Goal: Task Accomplishment & Management: Manage account settings

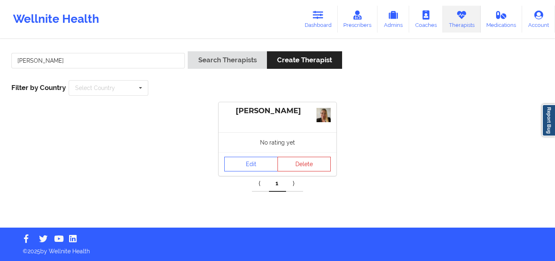
drag, startPoint x: 0, startPoint y: 0, endPoint x: 138, endPoint y: 61, distance: 150.9
click at [138, 61] on input "[PERSON_NAME]" at bounding box center [98, 60] width 174 height 15
type input "[PERSON_NAME]"
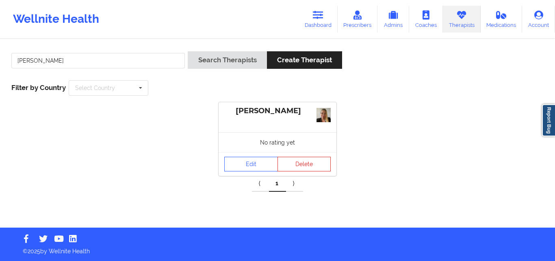
click at [188, 51] on button "Search Therapists" at bounding box center [227, 59] width 79 height 17
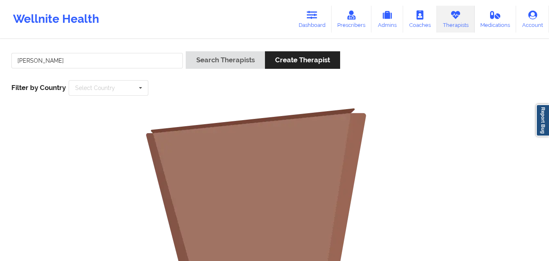
click at [156, 62] on input "[PERSON_NAME]" at bounding box center [97, 60] width 172 height 15
click at [316, 15] on icon at bounding box center [312, 15] width 11 height 9
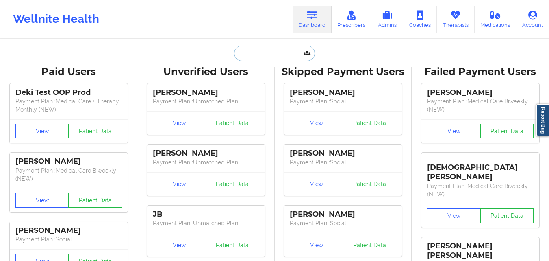
click at [256, 60] on input "text" at bounding box center [274, 53] width 80 height 15
paste input "[PERSON_NAME]"
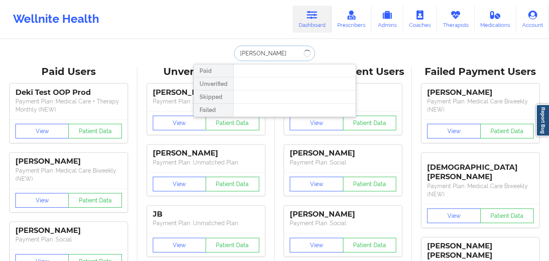
type input "[PERSON_NAME]"
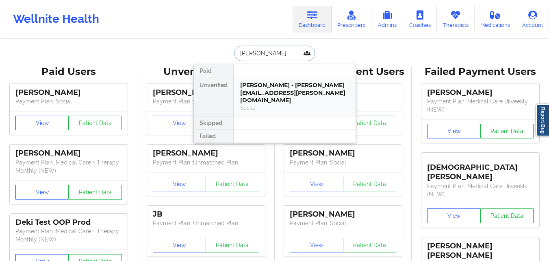
click at [262, 86] on div "[PERSON_NAME] - [PERSON_NAME][EMAIL_ADDRESS][PERSON_NAME][DOMAIN_NAME]" at bounding box center [294, 92] width 109 height 23
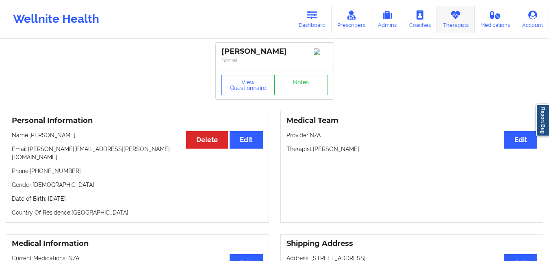
click at [462, 24] on link "Therapists" at bounding box center [456, 19] width 38 height 27
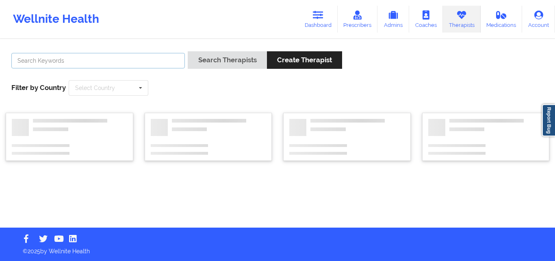
click at [167, 67] on input "text" at bounding box center [98, 60] width 174 height 15
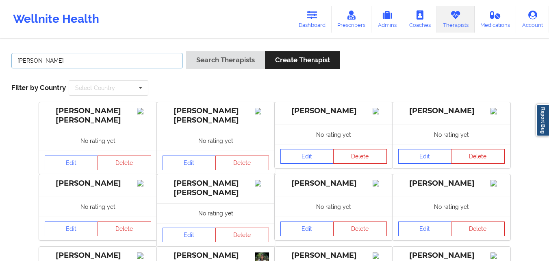
type input "[PERSON_NAME]"
click at [186, 51] on button "Search Therapists" at bounding box center [225, 59] width 79 height 17
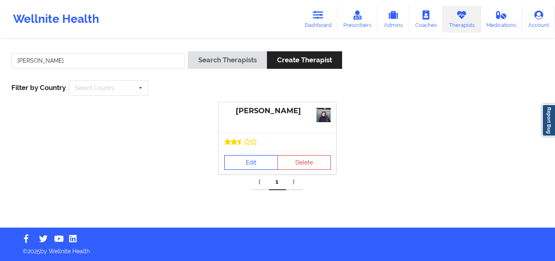
click at [252, 160] on link "Edit" at bounding box center [251, 162] width 54 height 15
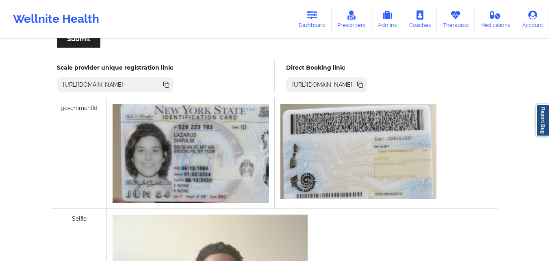
scroll to position [209, 0]
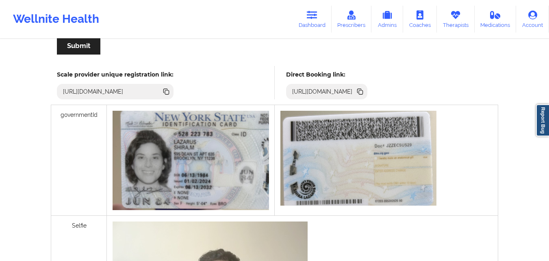
click at [363, 92] on icon at bounding box center [361, 92] width 4 height 4
click at [317, 16] on icon at bounding box center [312, 15] width 11 height 9
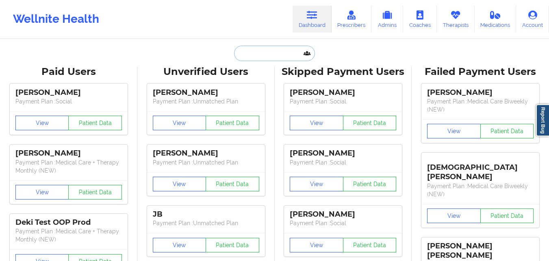
click at [260, 51] on input "text" at bounding box center [274, 53] width 80 height 15
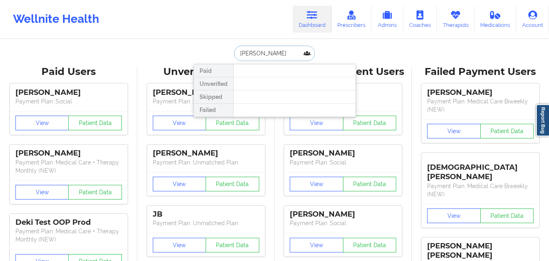
type input "[PERSON_NAME]"
click at [295, 57] on input "[PERSON_NAME]" at bounding box center [274, 53] width 80 height 15
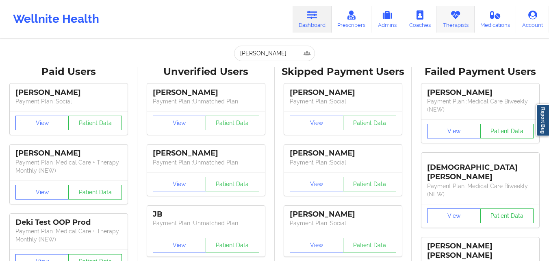
click at [459, 23] on link "Therapists" at bounding box center [456, 19] width 38 height 27
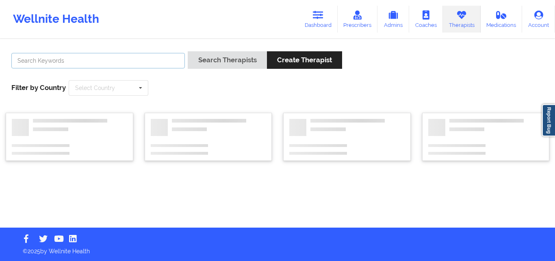
click at [139, 56] on input "text" at bounding box center [98, 60] width 174 height 15
paste input "[PERSON_NAME]"
click at [188, 51] on button "Search Therapists" at bounding box center [227, 59] width 79 height 17
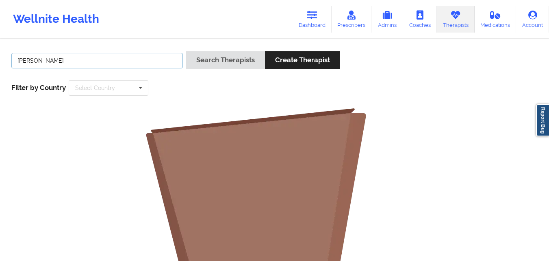
click at [63, 63] on input "[PERSON_NAME]" at bounding box center [97, 60] width 172 height 15
type input "Anais"
click at [186, 51] on button "Search Therapists" at bounding box center [225, 59] width 79 height 17
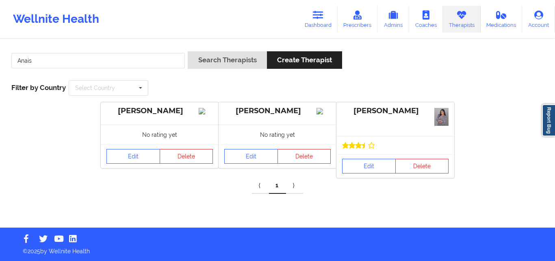
click at [445, 117] on img at bounding box center [441, 117] width 14 height 18
click at [360, 166] on link "Edit" at bounding box center [369, 165] width 54 height 15
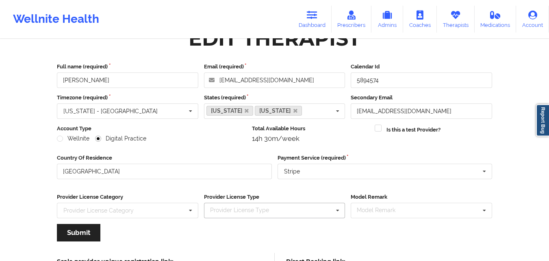
scroll to position [104, 0]
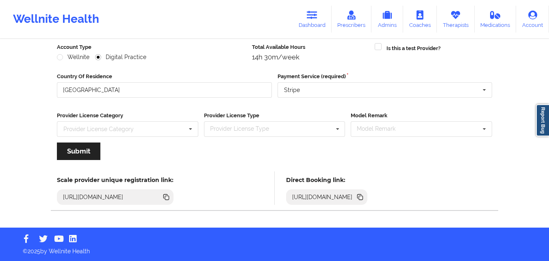
click at [363, 197] on icon at bounding box center [361, 197] width 4 height 4
click at [452, 25] on link "Therapists" at bounding box center [456, 19] width 38 height 27
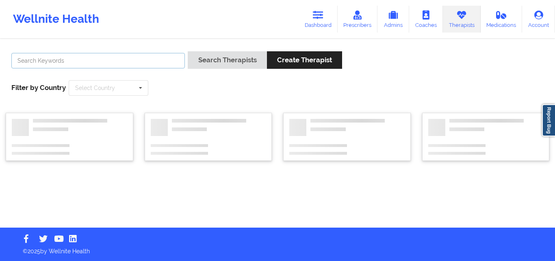
click at [99, 60] on input "text" at bounding box center [98, 60] width 174 height 15
paste input "[PERSON_NAME]"
type input "[PERSON_NAME]"
click at [188, 51] on button "Search Therapists" at bounding box center [227, 59] width 79 height 17
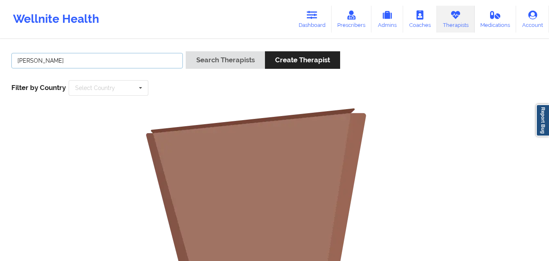
click at [141, 57] on input "[PERSON_NAME]" at bounding box center [97, 60] width 172 height 15
click at [186, 51] on button "Search Therapists" at bounding box center [225, 59] width 79 height 17
click at [81, 58] on input "[PERSON_NAME]" at bounding box center [97, 60] width 172 height 15
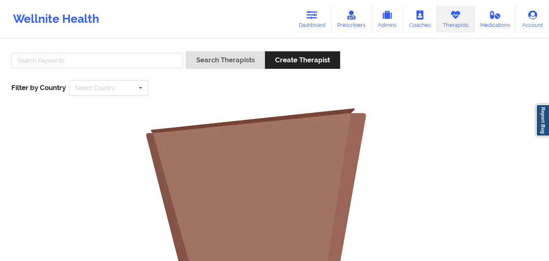
click at [69, 59] on input "text" at bounding box center [97, 60] width 172 height 15
paste input "[PERSON_NAME]"
type input "[PERSON_NAME]"
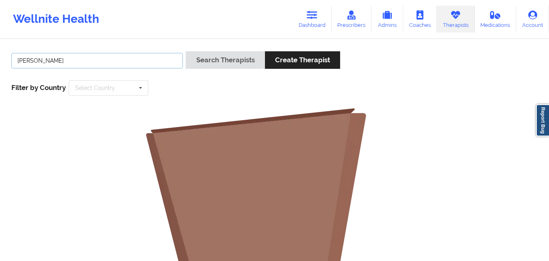
click at [186, 51] on button "Search Therapists" at bounding box center [225, 59] width 79 height 17
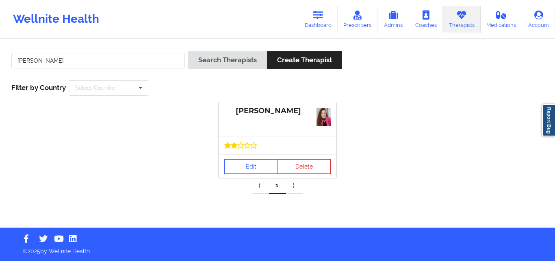
click at [258, 151] on div at bounding box center [278, 145] width 118 height 18
click at [239, 171] on link "Edit" at bounding box center [251, 166] width 54 height 15
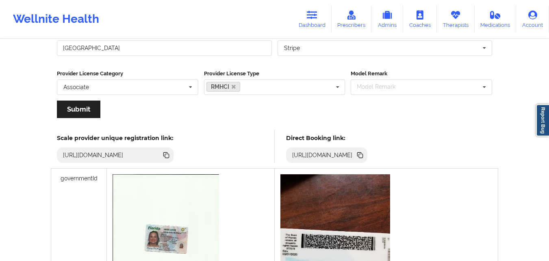
scroll to position [135, 0]
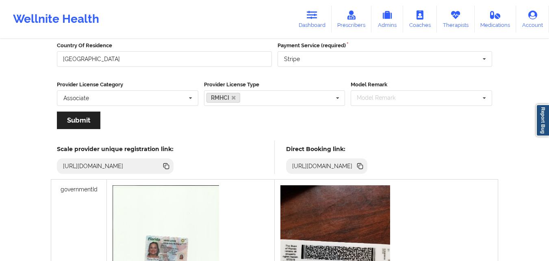
click at [365, 165] on icon at bounding box center [360, 165] width 9 height 9
click at [454, 22] on link "Therapists" at bounding box center [456, 19] width 38 height 27
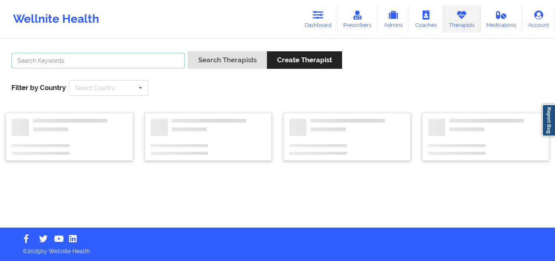
click at [142, 64] on input "text" at bounding box center [98, 60] width 174 height 15
paste input "[PERSON_NAME]"
type input "[PERSON_NAME]"
click at [188, 51] on button "Search Therapists" at bounding box center [227, 59] width 79 height 17
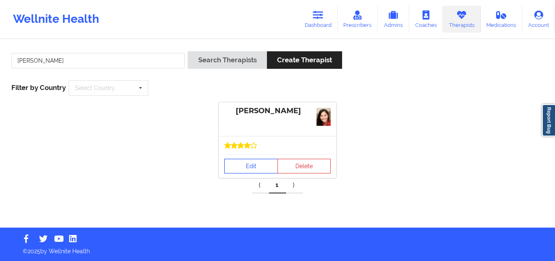
click at [246, 171] on link "Edit" at bounding box center [251, 165] width 54 height 15
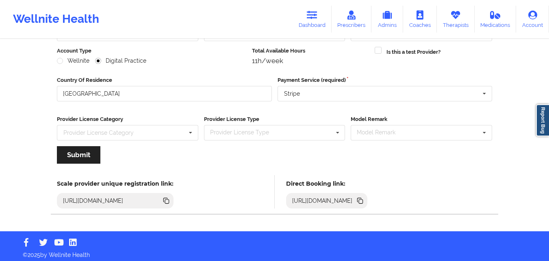
scroll to position [104, 0]
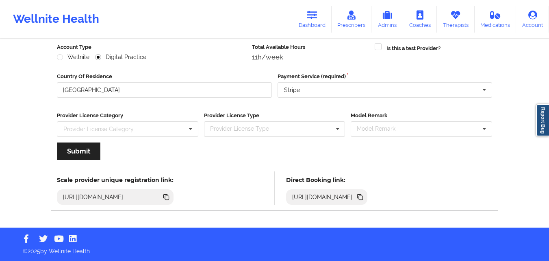
click at [363, 196] on icon at bounding box center [361, 197] width 4 height 4
click at [458, 13] on icon at bounding box center [455, 15] width 11 height 9
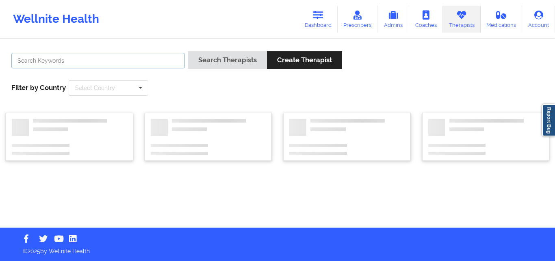
click at [139, 63] on input "text" at bounding box center [98, 60] width 174 height 15
paste input "[PERSON_NAME]"
type input "[PERSON_NAME]"
click at [188, 51] on button "Search Therapists" at bounding box center [227, 59] width 79 height 17
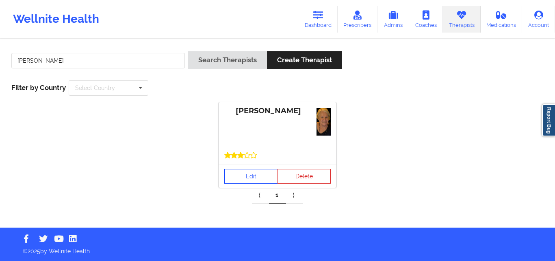
click at [253, 173] on link "Edit" at bounding box center [251, 176] width 54 height 15
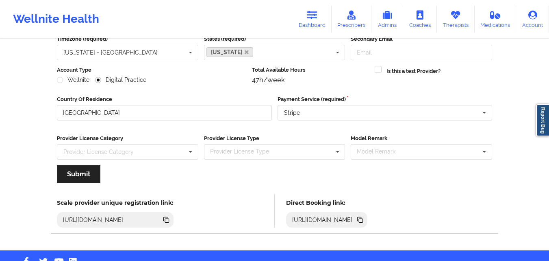
scroll to position [104, 0]
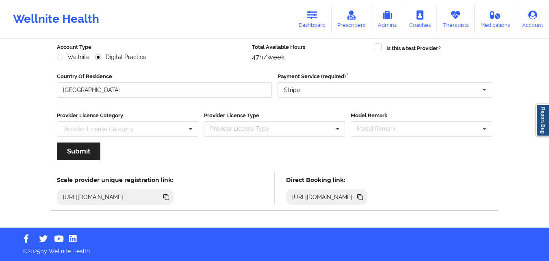
click at [363, 195] on icon at bounding box center [361, 197] width 4 height 4
click at [454, 21] on link "Therapists" at bounding box center [456, 19] width 38 height 27
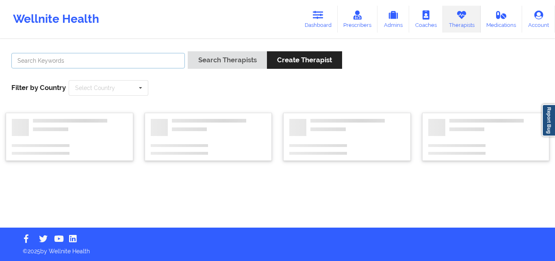
click at [125, 67] on input "text" at bounding box center [98, 60] width 174 height 15
paste input "[PERSON_NAME]"
type input "[PERSON_NAME]"
click at [188, 51] on button "Search Therapists" at bounding box center [227, 59] width 79 height 17
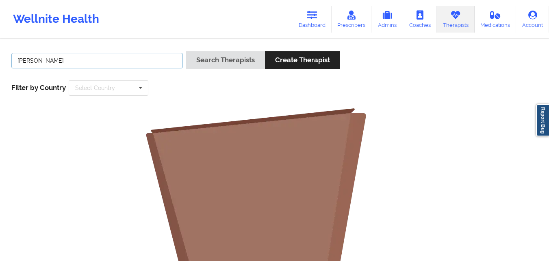
click at [18, 61] on input "[PERSON_NAME]" at bounding box center [97, 60] width 172 height 15
click at [63, 59] on input "[PERSON_NAME]" at bounding box center [97, 60] width 172 height 15
click at [186, 51] on button "Search Therapists" at bounding box center [225, 59] width 79 height 17
click at [133, 56] on input "[PERSON_NAME]" at bounding box center [97, 60] width 172 height 15
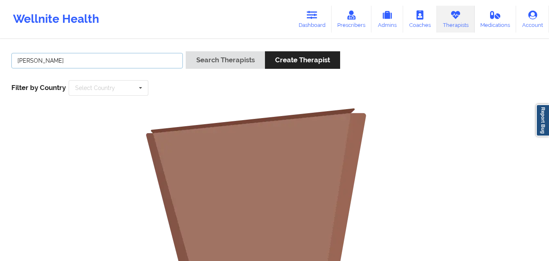
click at [133, 58] on input "[PERSON_NAME]" at bounding box center [97, 60] width 172 height 15
click at [132, 58] on input "[PERSON_NAME]" at bounding box center [97, 60] width 172 height 15
click at [186, 51] on button "Search Therapists" at bounding box center [225, 59] width 79 height 17
click at [122, 65] on input "[PERSON_NAME]" at bounding box center [97, 60] width 172 height 15
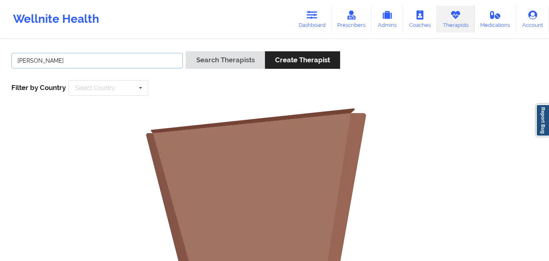
click at [122, 65] on input "[PERSON_NAME]" at bounding box center [97, 60] width 172 height 15
click at [120, 58] on input "text" at bounding box center [97, 60] width 172 height 15
paste input "[PHONE_NUMBER]"
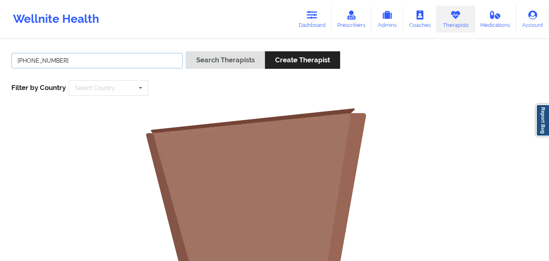
type input "[PHONE_NUMBER]"
click at [186, 51] on button "Search Therapists" at bounding box center [225, 59] width 79 height 17
click at [123, 64] on input "[PHONE_NUMBER]" at bounding box center [97, 60] width 172 height 15
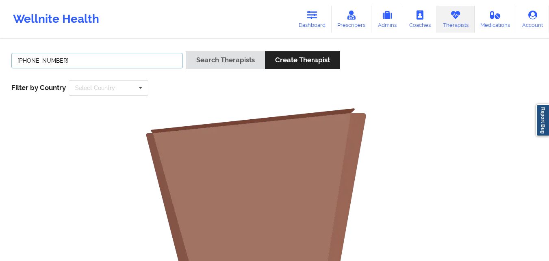
click at [123, 64] on input "[PHONE_NUMBER]" at bounding box center [97, 60] width 172 height 15
click at [428, 91] on div "Search Therapists Create Therapist Filter by Country Select Country [GEOGRAPHIC…" at bounding box center [275, 74] width 538 height 56
click at [106, 59] on input "text" at bounding box center [97, 60] width 172 height 15
click at [148, 26] on div "Wellnite Health Dashboard Prescribers Admins Coaches Therapists Medications Acc…" at bounding box center [274, 19] width 549 height 33
click at [113, 57] on input "text" at bounding box center [97, 60] width 172 height 15
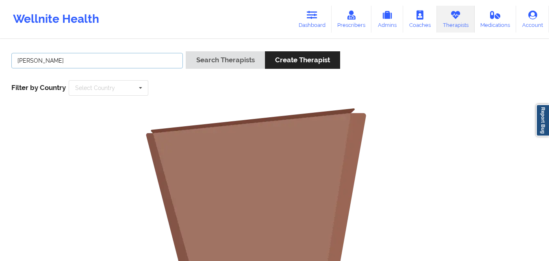
click at [186, 51] on button "Search Therapists" at bounding box center [225, 59] width 79 height 17
type input "M"
click at [522, 62] on div "Search Therapists Create Therapist" at bounding box center [275, 62] width 532 height 23
click at [77, 63] on input "text" at bounding box center [97, 60] width 172 height 15
paste input "[EMAIL_ADDRESS][DOMAIN_NAME]"
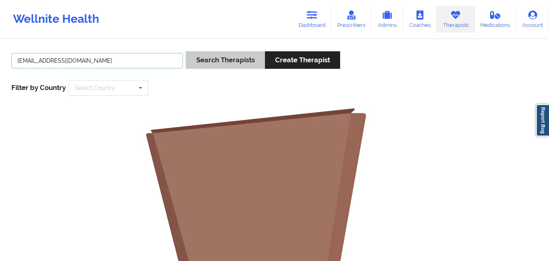
type input "[EMAIL_ADDRESS][DOMAIN_NAME]"
click at [211, 64] on button "Search Therapists" at bounding box center [225, 59] width 79 height 17
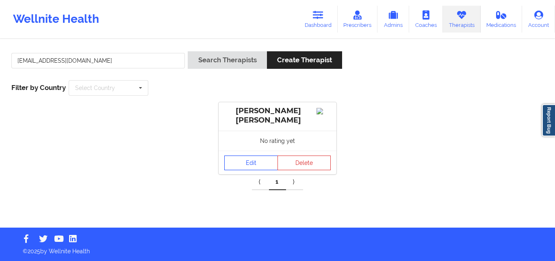
click at [258, 165] on link "Edit" at bounding box center [251, 162] width 54 height 15
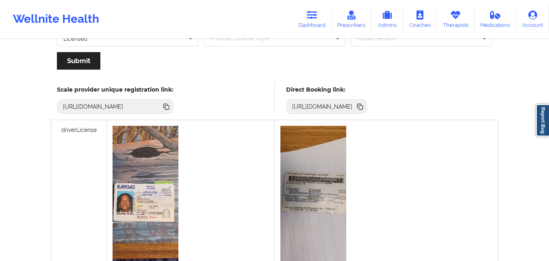
scroll to position [176, 0]
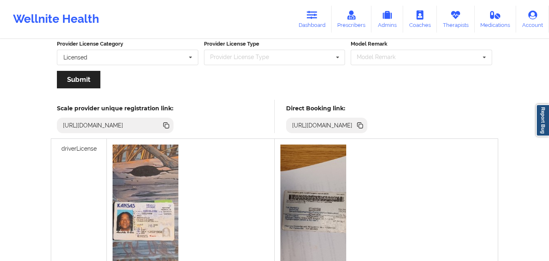
click at [363, 126] on icon at bounding box center [361, 126] width 4 height 4
click at [460, 20] on link "Therapists" at bounding box center [456, 19] width 38 height 27
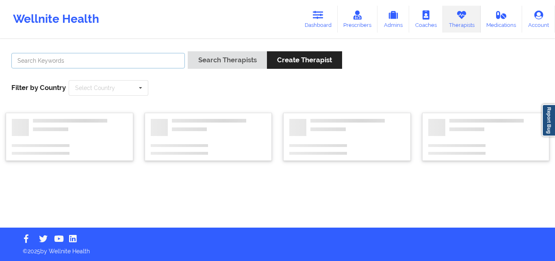
click at [144, 65] on input "text" at bounding box center [98, 60] width 174 height 15
paste input "[PERSON_NAME]"
type input "[PERSON_NAME]"
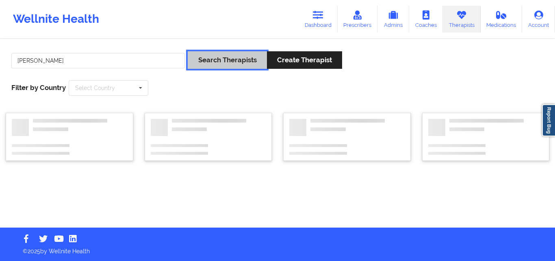
click at [232, 63] on button "Search Therapists" at bounding box center [227, 59] width 79 height 17
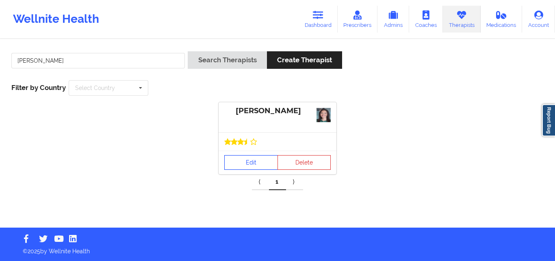
click at [253, 159] on link "Edit" at bounding box center [251, 162] width 54 height 15
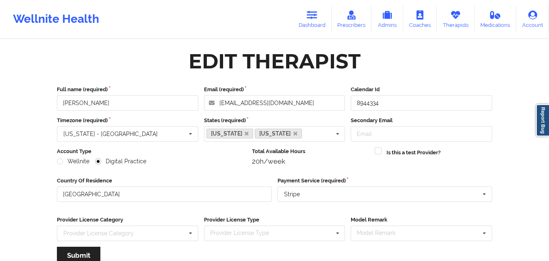
scroll to position [104, 0]
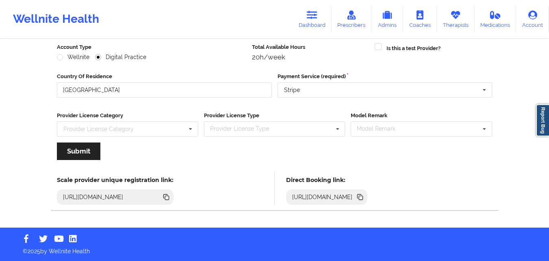
click at [363, 195] on icon at bounding box center [361, 197] width 4 height 4
click at [460, 22] on link "Therapists" at bounding box center [456, 19] width 38 height 27
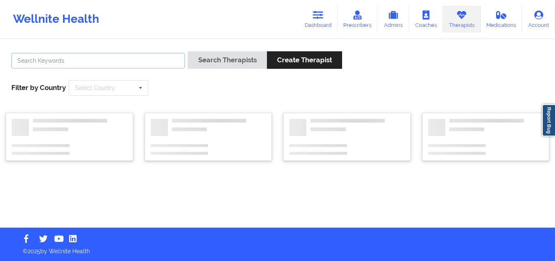
click at [114, 60] on input "text" at bounding box center [98, 60] width 174 height 15
paste input "[PERSON_NAME]"
type input "[PERSON_NAME]"
click at [188, 51] on button "Search Therapists" at bounding box center [227, 59] width 79 height 17
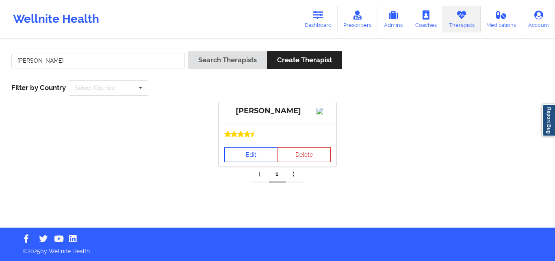
click at [250, 159] on link "Edit" at bounding box center [251, 154] width 54 height 15
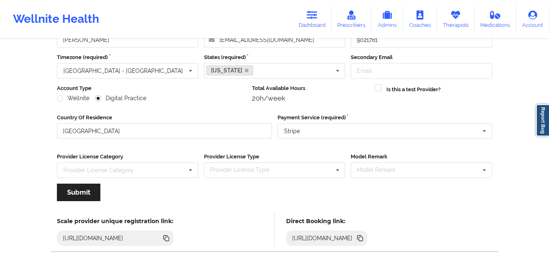
scroll to position [104, 0]
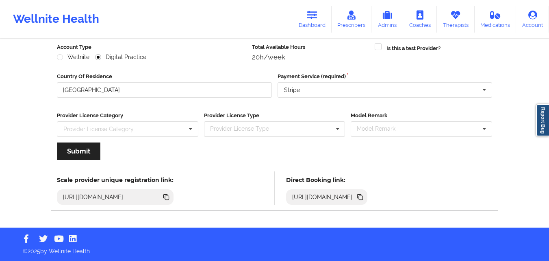
click at [365, 198] on icon at bounding box center [360, 196] width 9 height 9
click at [443, 21] on link "Therapists" at bounding box center [456, 19] width 38 height 27
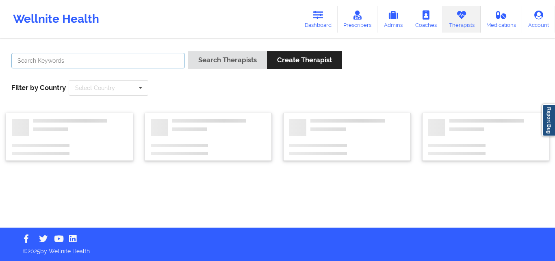
click at [90, 58] on input "text" at bounding box center [98, 60] width 174 height 15
paste input "[PERSON_NAME]"
type input "[PERSON_NAME]"
click at [188, 51] on button "Search Therapists" at bounding box center [227, 59] width 79 height 17
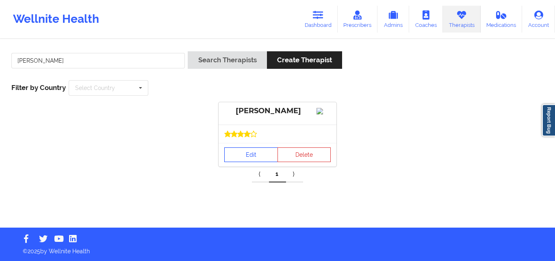
click at [247, 158] on link "Edit" at bounding box center [251, 154] width 54 height 15
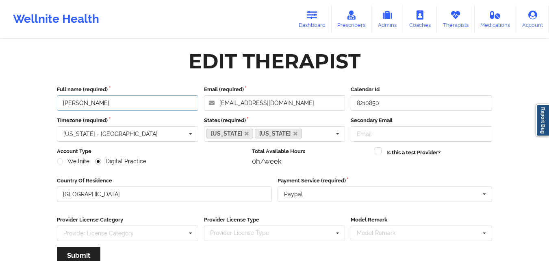
click at [132, 104] on input "[PERSON_NAME]" at bounding box center [127, 102] width 141 height 15
click at [131, 104] on input "[PERSON_NAME]" at bounding box center [127, 102] width 141 height 15
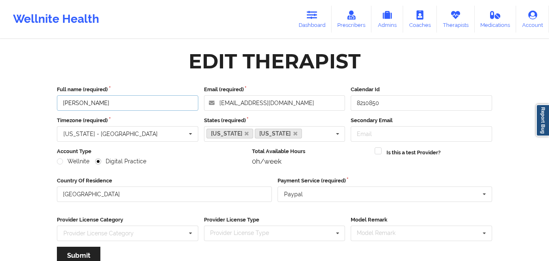
click at [131, 104] on input "[PERSON_NAME]" at bounding box center [127, 102] width 141 height 15
click at [314, 15] on icon at bounding box center [312, 15] width 11 height 9
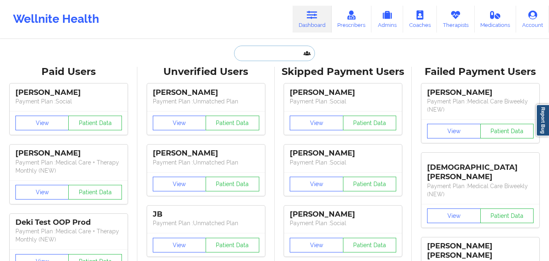
click at [270, 52] on input "text" at bounding box center [274, 53] width 80 height 15
paste input "[PERSON_NAME]"
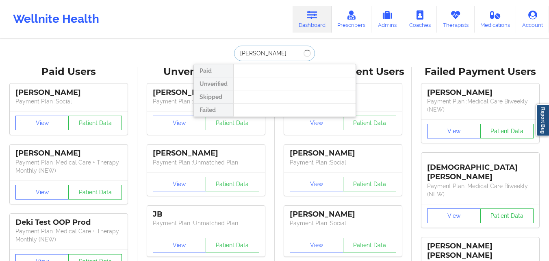
type input "[PERSON_NAME]"
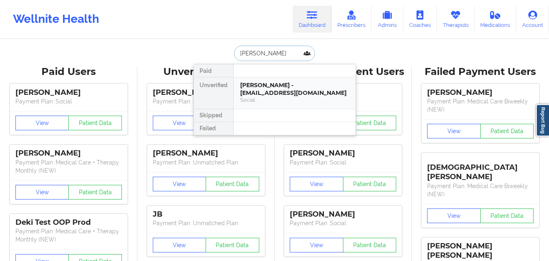
click at [279, 88] on div "[PERSON_NAME] - [EMAIL_ADDRESS][DOMAIN_NAME]" at bounding box center [294, 88] width 109 height 15
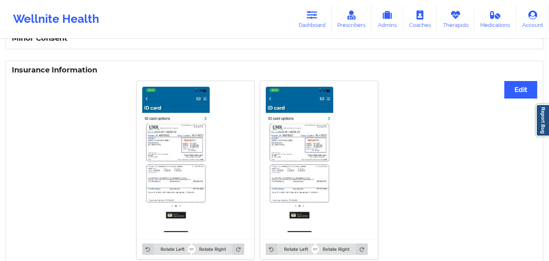
scroll to position [501, 0]
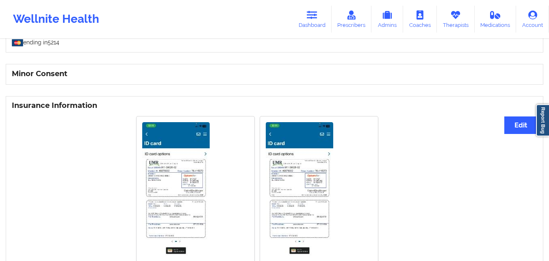
click at [173, 141] on img at bounding box center [175, 195] width 67 height 146
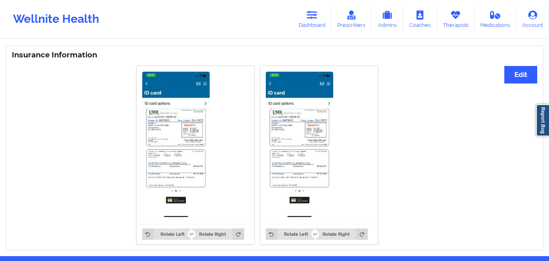
scroll to position [542, 0]
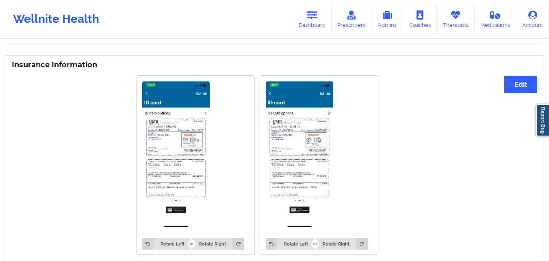
click at [184, 143] on img at bounding box center [175, 154] width 67 height 146
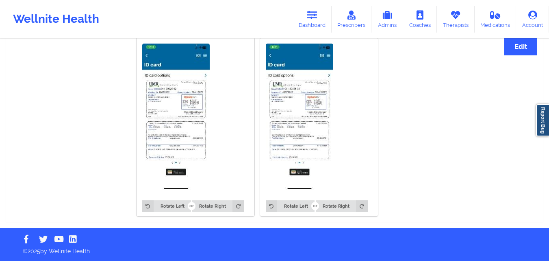
click at [170, 132] on img at bounding box center [175, 116] width 67 height 146
click at [319, 143] on img at bounding box center [299, 116] width 67 height 146
drag, startPoint x: 319, startPoint y: 143, endPoint x: 319, endPoint y: 139, distance: 4.5
click at [319, 143] on img at bounding box center [299, 116] width 67 height 146
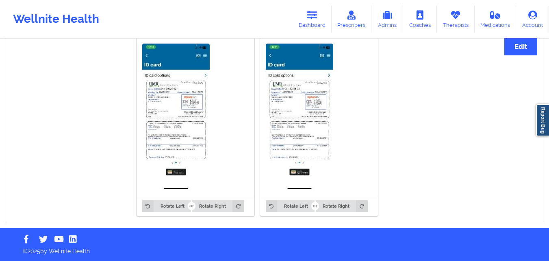
click at [301, 76] on img at bounding box center [299, 116] width 67 height 146
click at [523, 43] on button "Edit" at bounding box center [520, 46] width 33 height 17
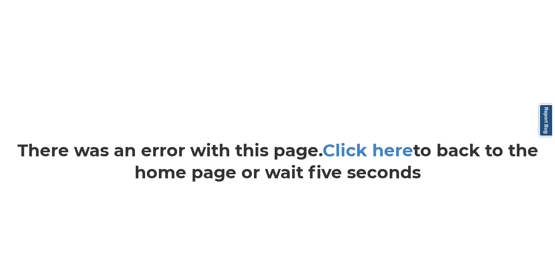
scroll to position [0, 0]
